Goal: Navigation & Orientation: Go to known website

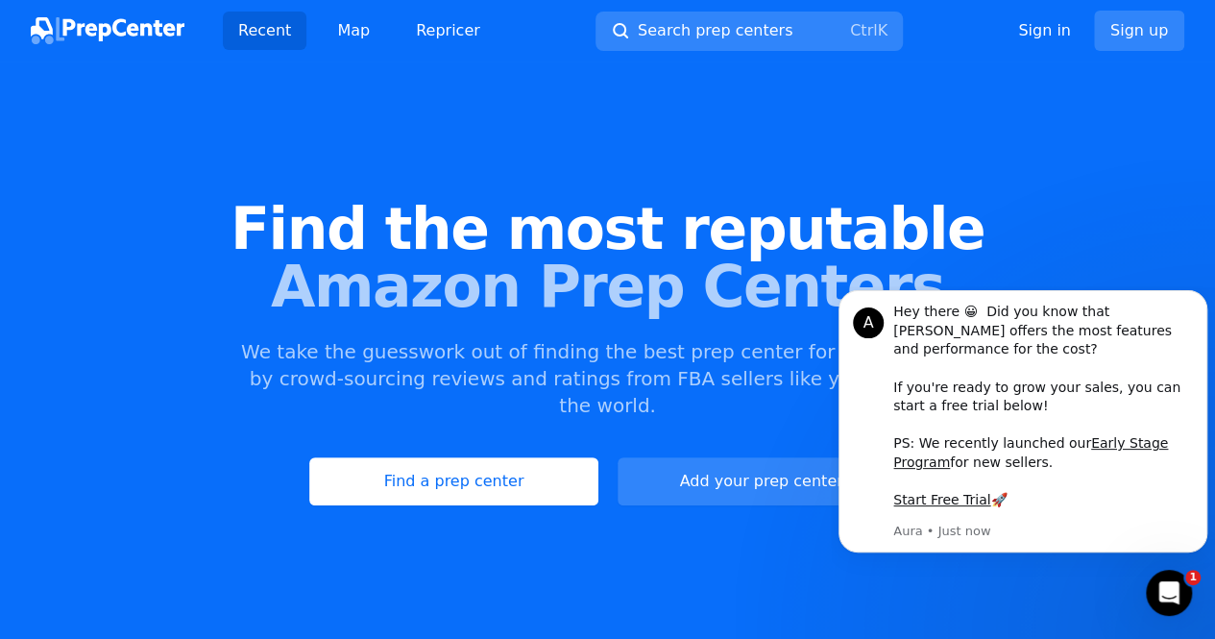
drag, startPoint x: 574, startPoint y: 241, endPoint x: 380, endPoint y: 119, distance: 229.2
click at [380, 119] on div "Find the most reputable Amazon Prep Centers We take the guesswork out of findin…" at bounding box center [607, 352] width 1215 height 521
click at [422, 29] on link "Repricer" at bounding box center [448, 31] width 95 height 38
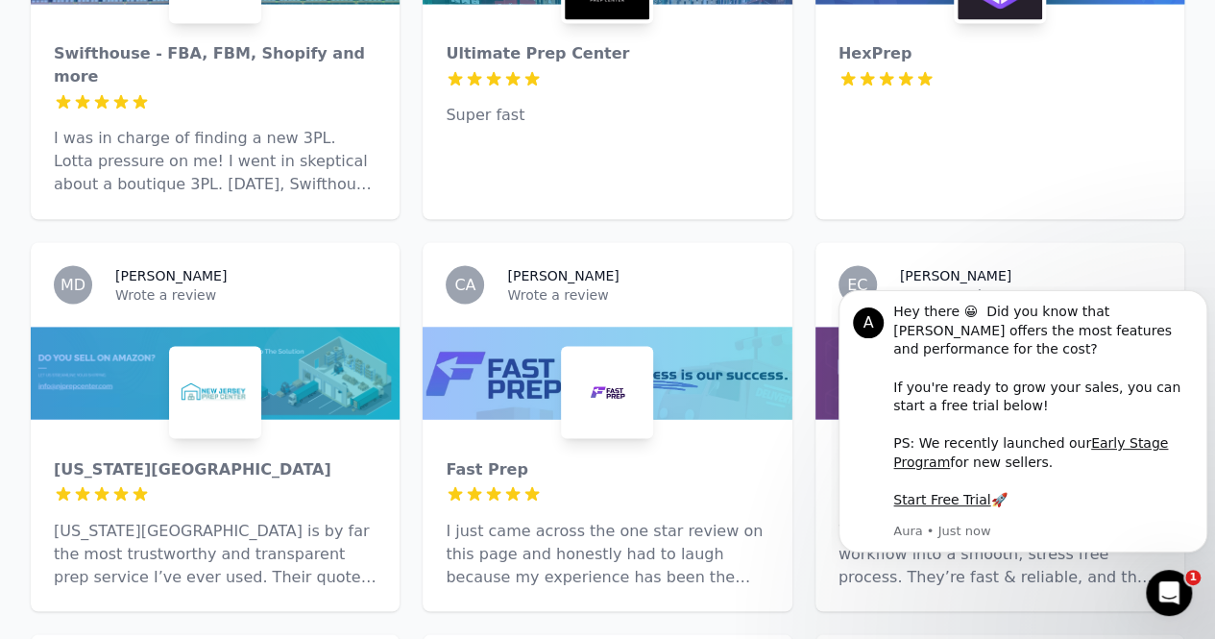
scroll to position [138, 0]
